Goal: Information Seeking & Learning: Learn about a topic

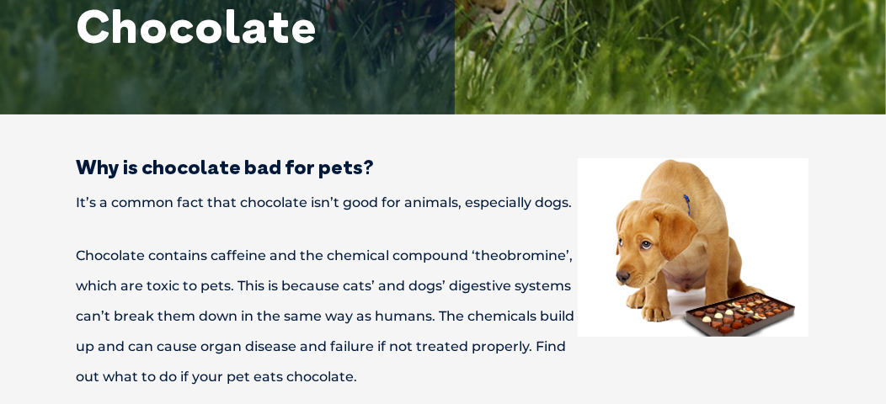
scroll to position [336, 0]
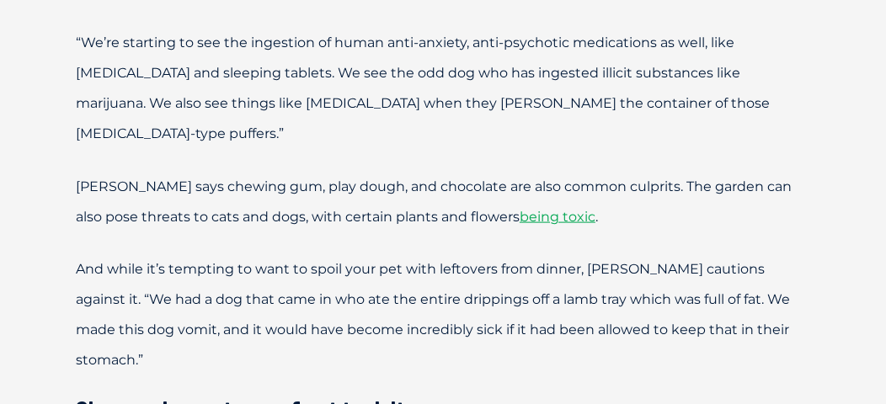
scroll to position [1346, 0]
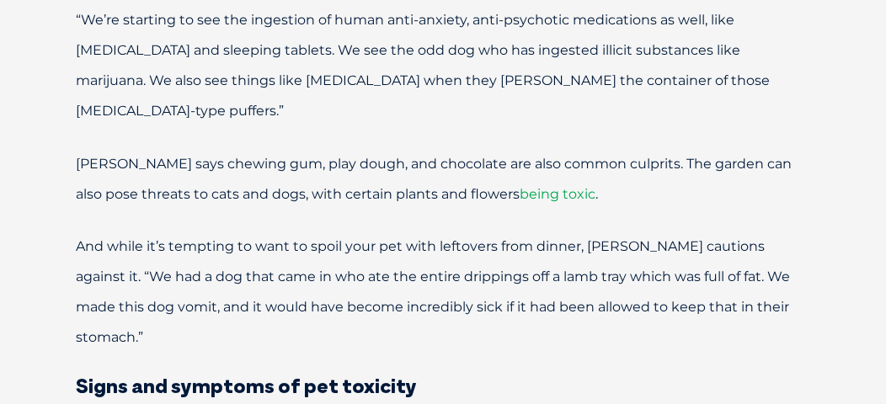
click at [519, 186] on span "being toxic" at bounding box center [557, 194] width 76 height 16
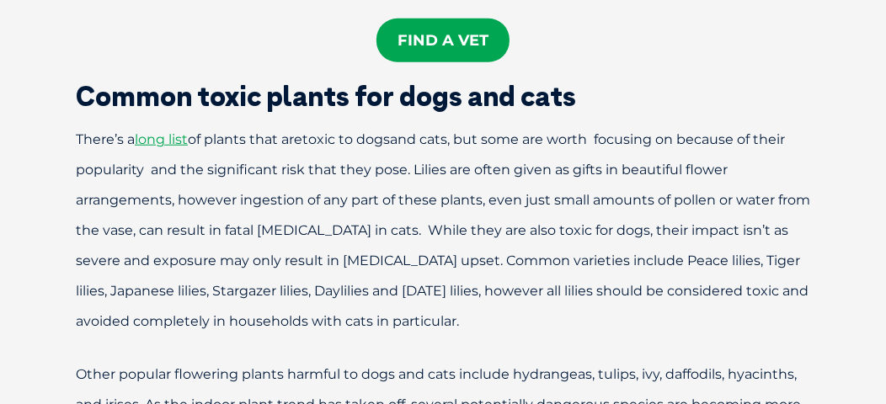
scroll to position [1010, 0]
